Goal: Transaction & Acquisition: Book appointment/travel/reservation

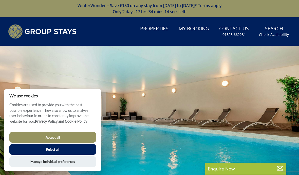
click at [37, 152] on button "Reject all" at bounding box center [52, 149] width 87 height 11
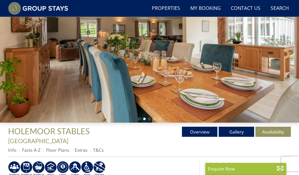
scroll to position [87, 0]
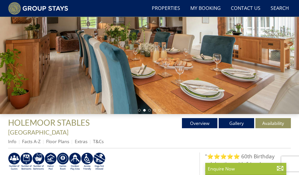
click at [238, 123] on link "Gallery" at bounding box center [236, 123] width 35 height 10
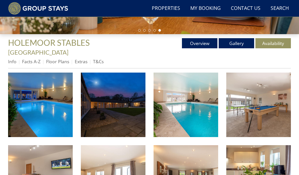
scroll to position [165, 0]
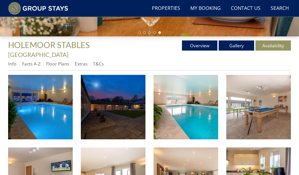
click at [60, 61] on link "Floor Plans" at bounding box center [57, 64] width 23 height 6
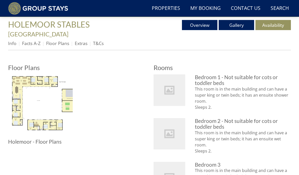
scroll to position [184, 0]
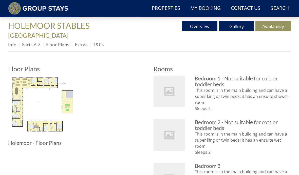
click at [37, 97] on img at bounding box center [40, 108] width 65 height 65
click at [32, 42] on link "Facts A-Z" at bounding box center [31, 45] width 18 height 6
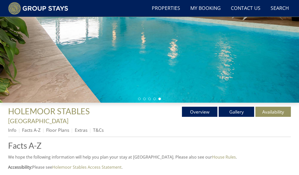
scroll to position [102, 0]
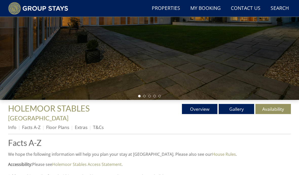
click at [206, 109] on link "Overview" at bounding box center [199, 109] width 35 height 10
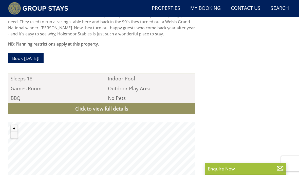
scroll to position [504, 0]
